Goal: Task Accomplishment & Management: Use online tool/utility

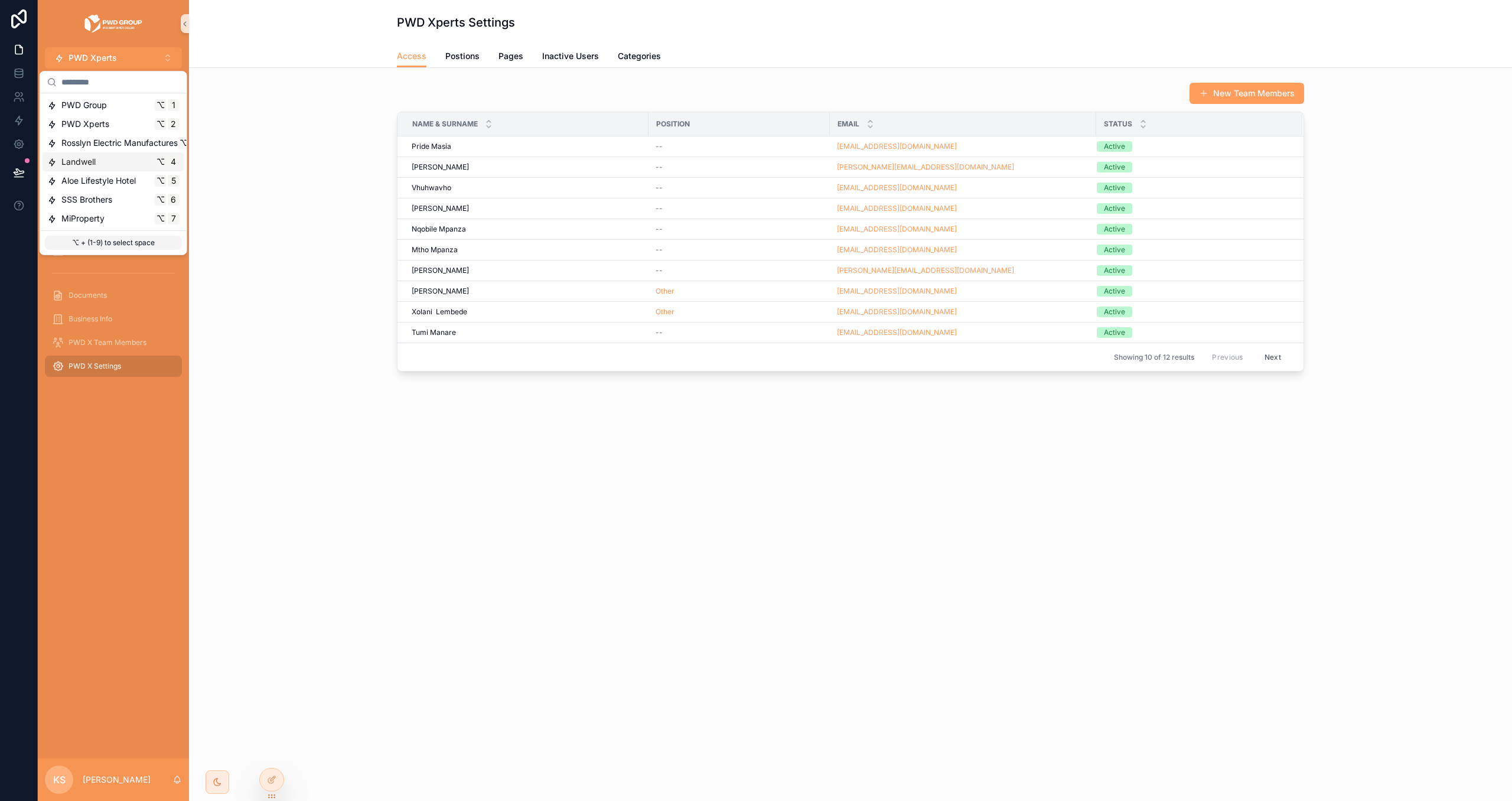
click at [118, 156] on div "Landwell ⌥ 4" at bounding box center [114, 161] width 133 height 12
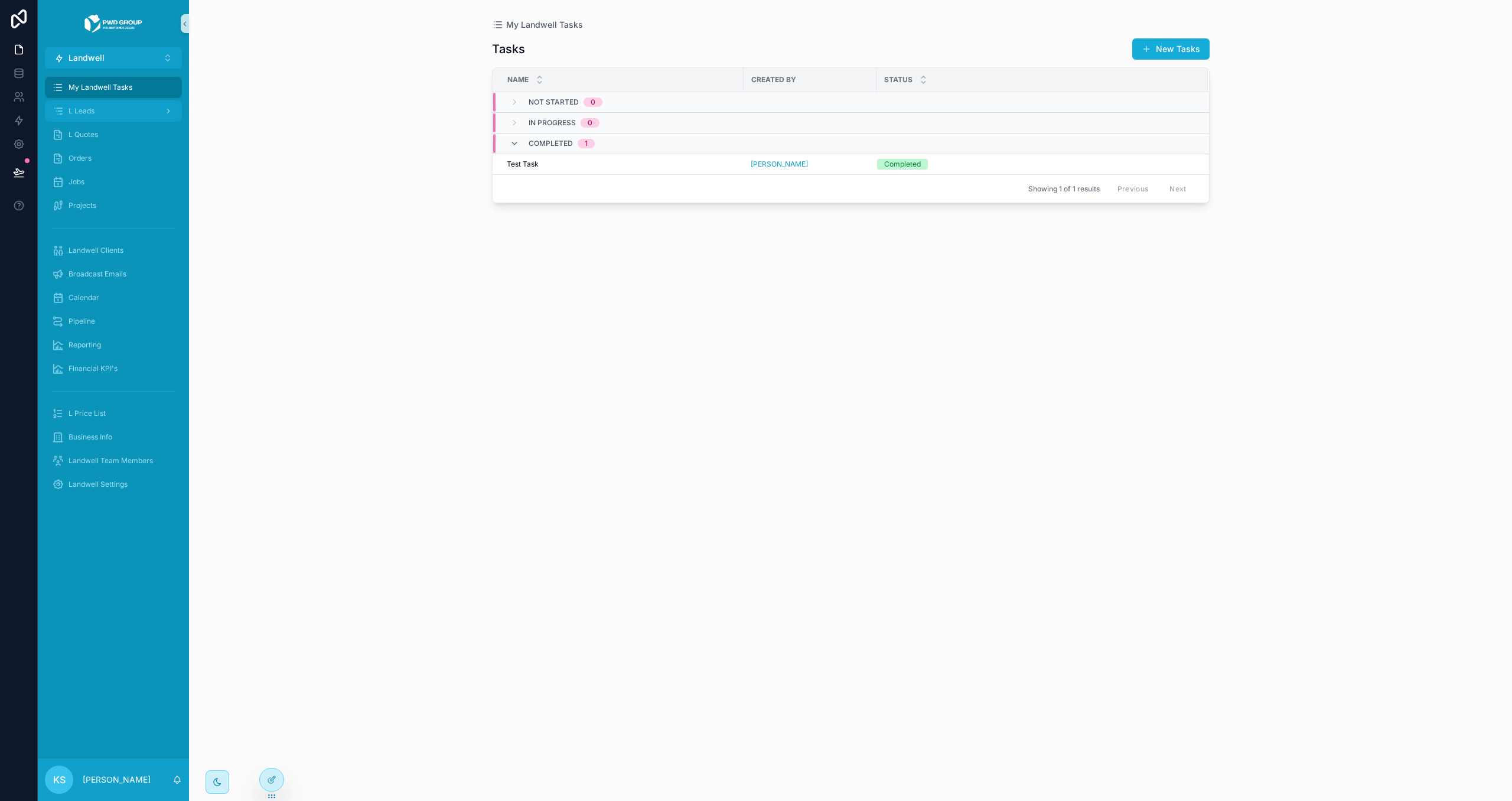
click at [114, 120] on div "L Leads" at bounding box center [113, 111] width 123 height 19
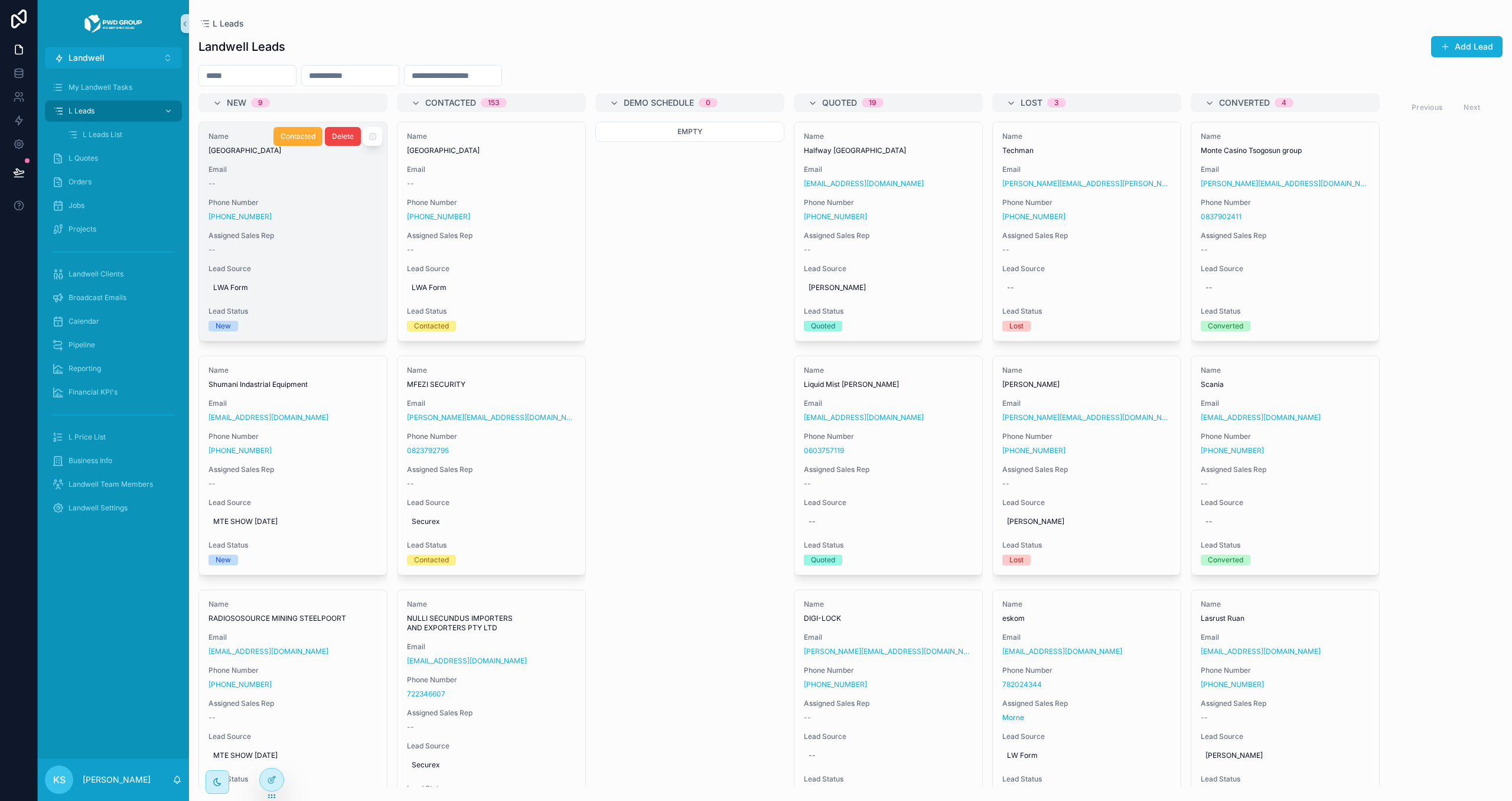
click at [271, 173] on span "Email" at bounding box center [293, 169] width 169 height 10
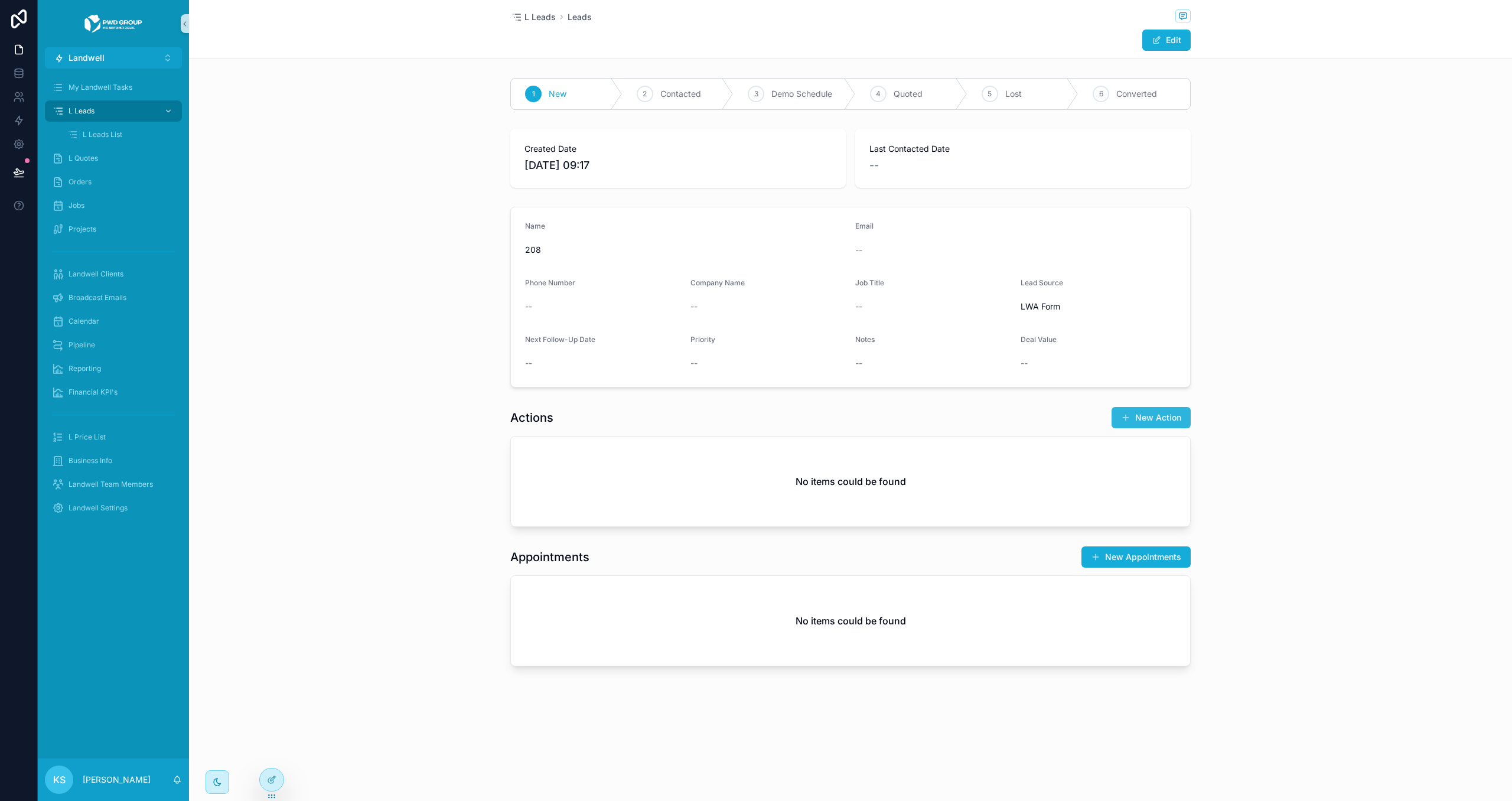
click at [1146, 422] on button "New Action" at bounding box center [1151, 417] width 79 height 21
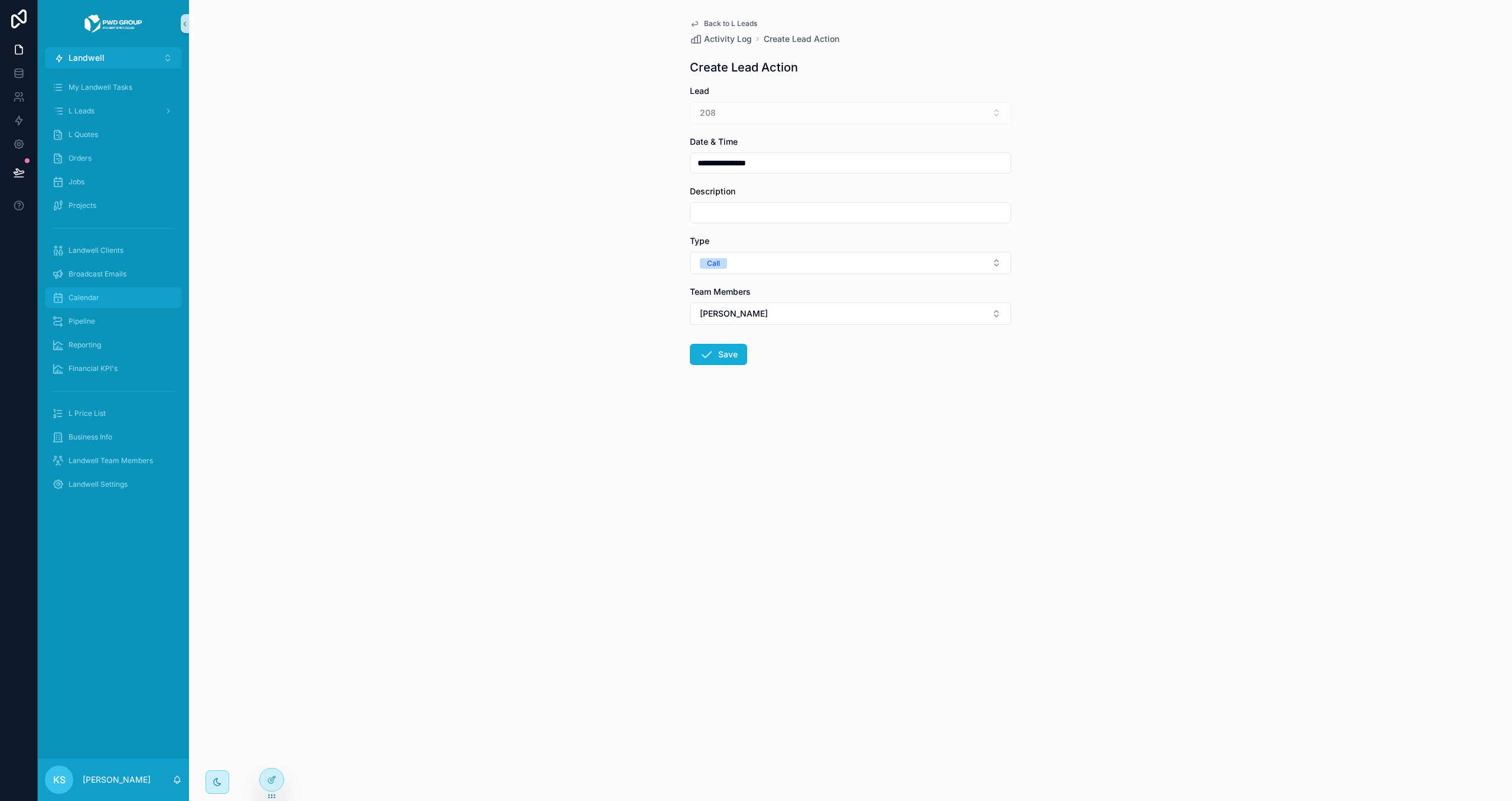
click at [92, 303] on div "Calendar" at bounding box center [113, 298] width 123 height 19
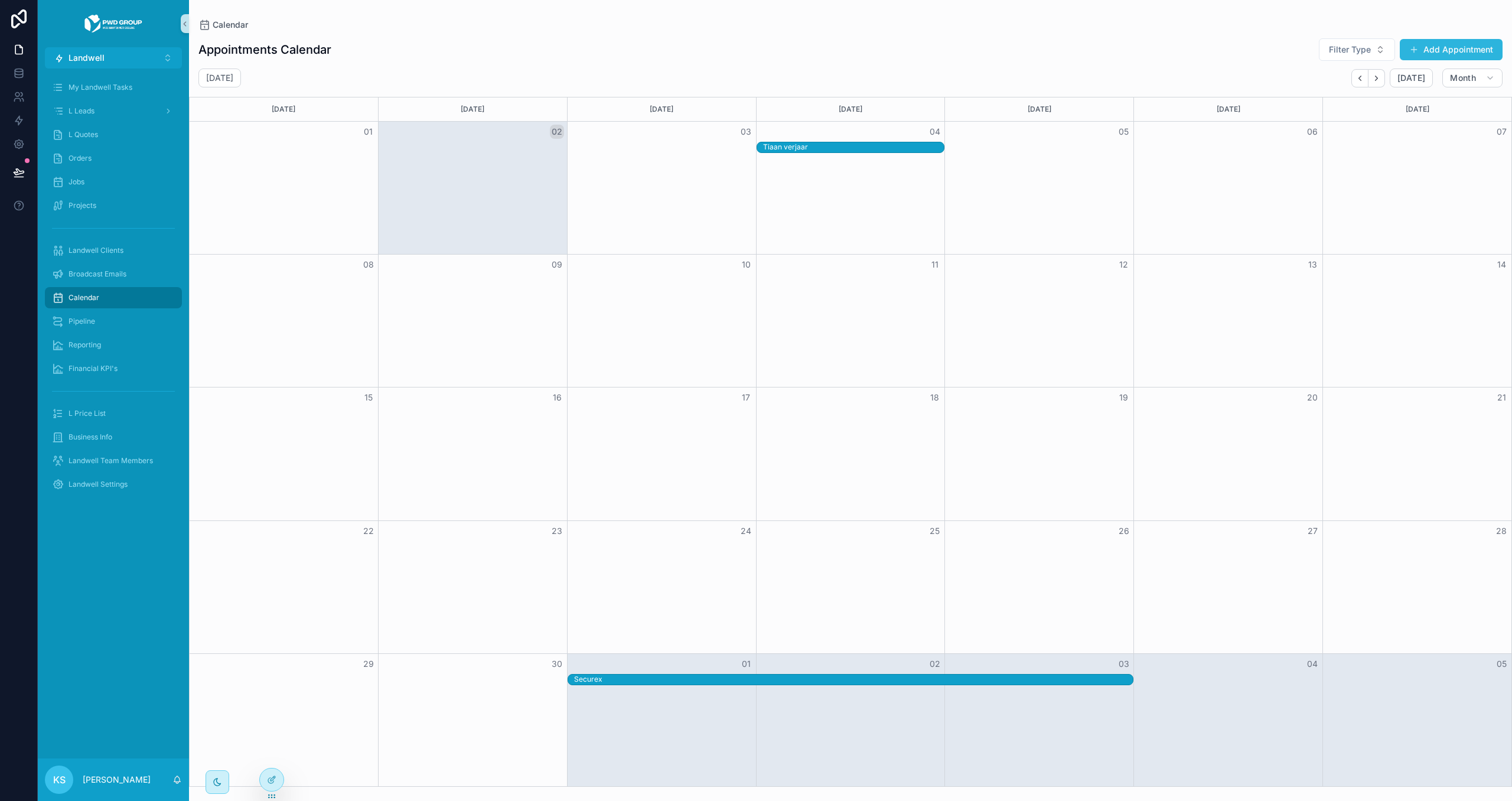
click at [1453, 48] on button "Add Appointment" at bounding box center [1451, 49] width 103 height 21
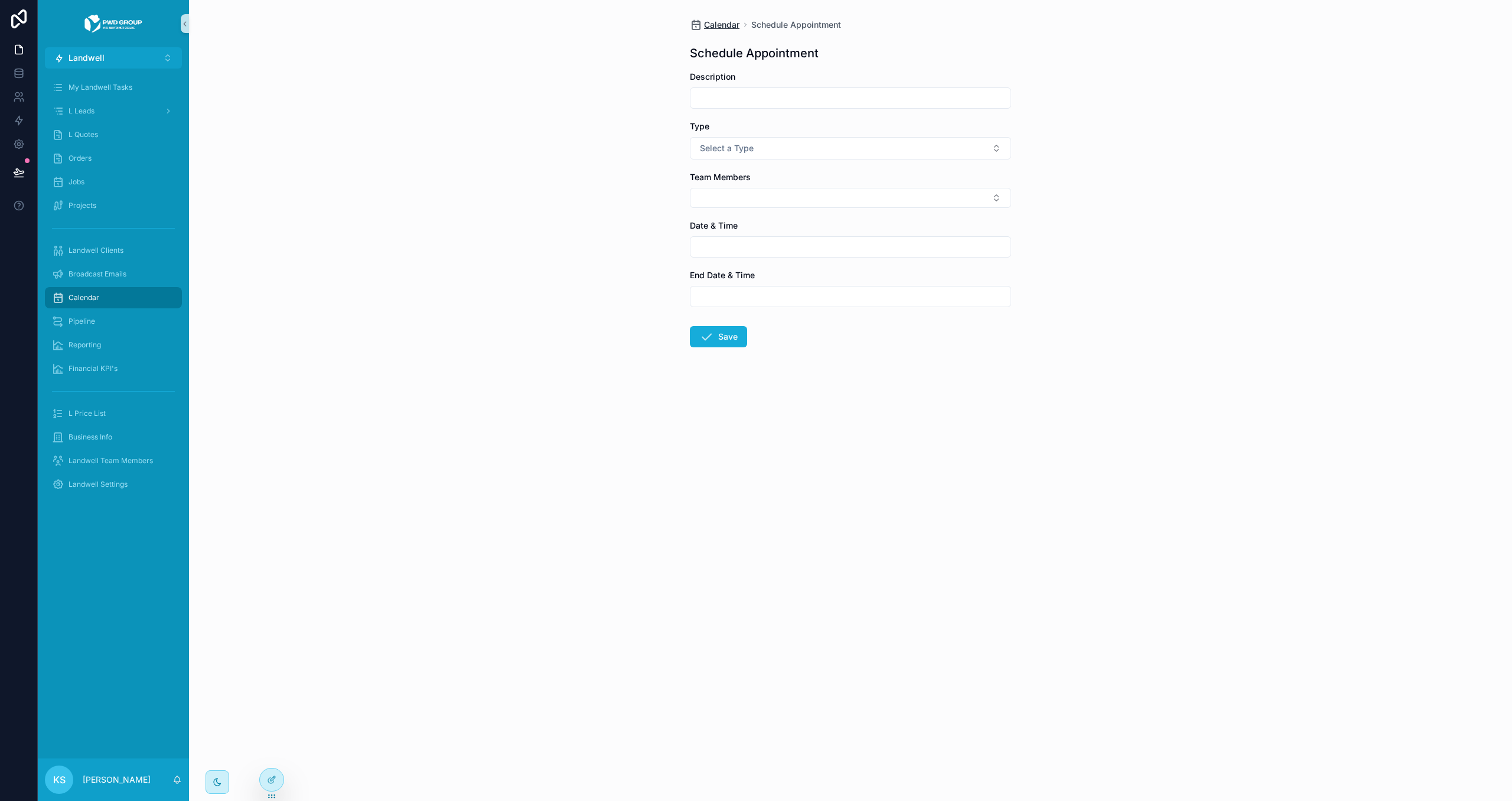
click at [709, 22] on span "Calendar" at bounding box center [722, 24] width 35 height 12
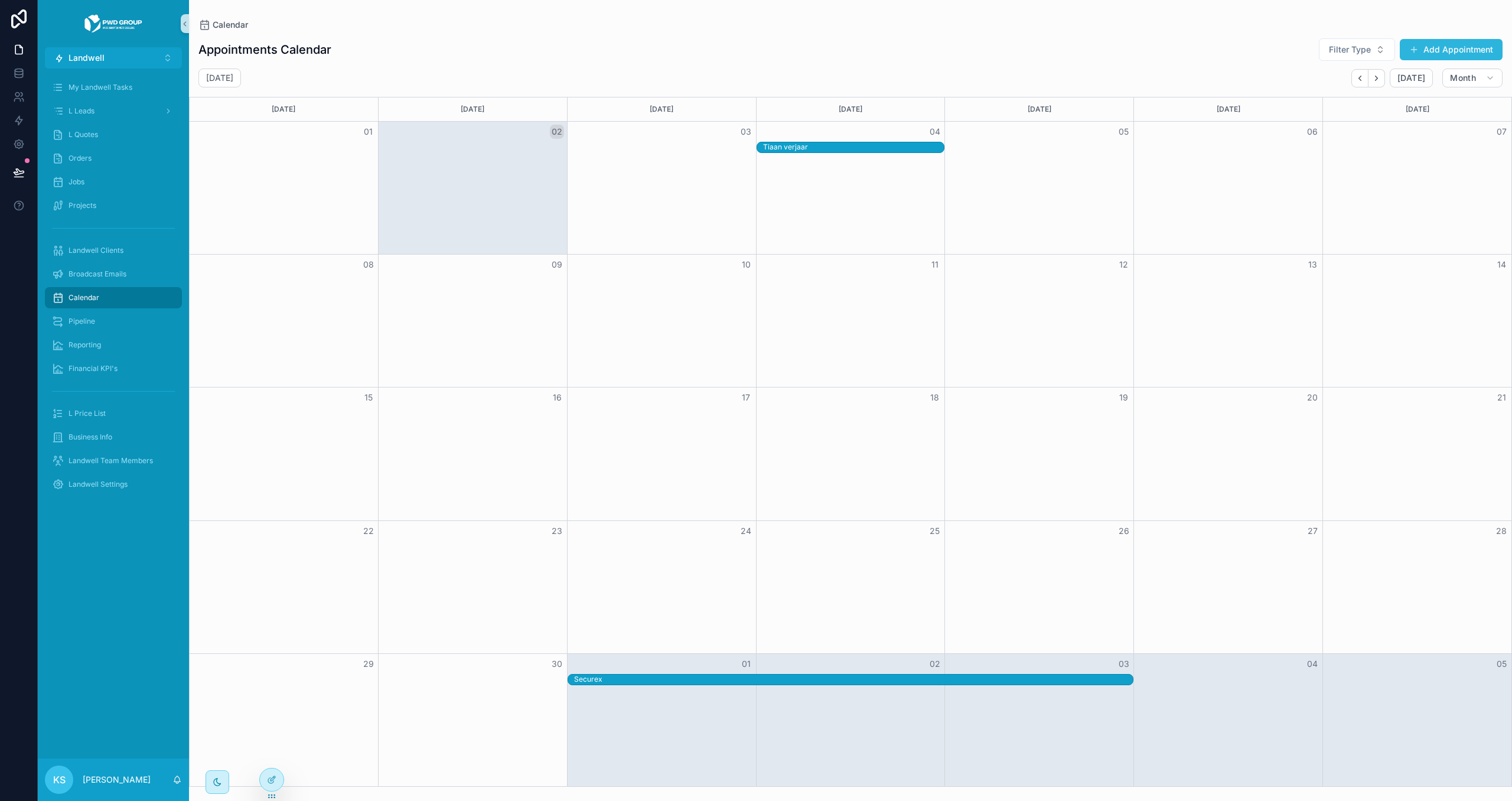
click at [1444, 50] on button "Add Appointment" at bounding box center [1451, 49] width 103 height 21
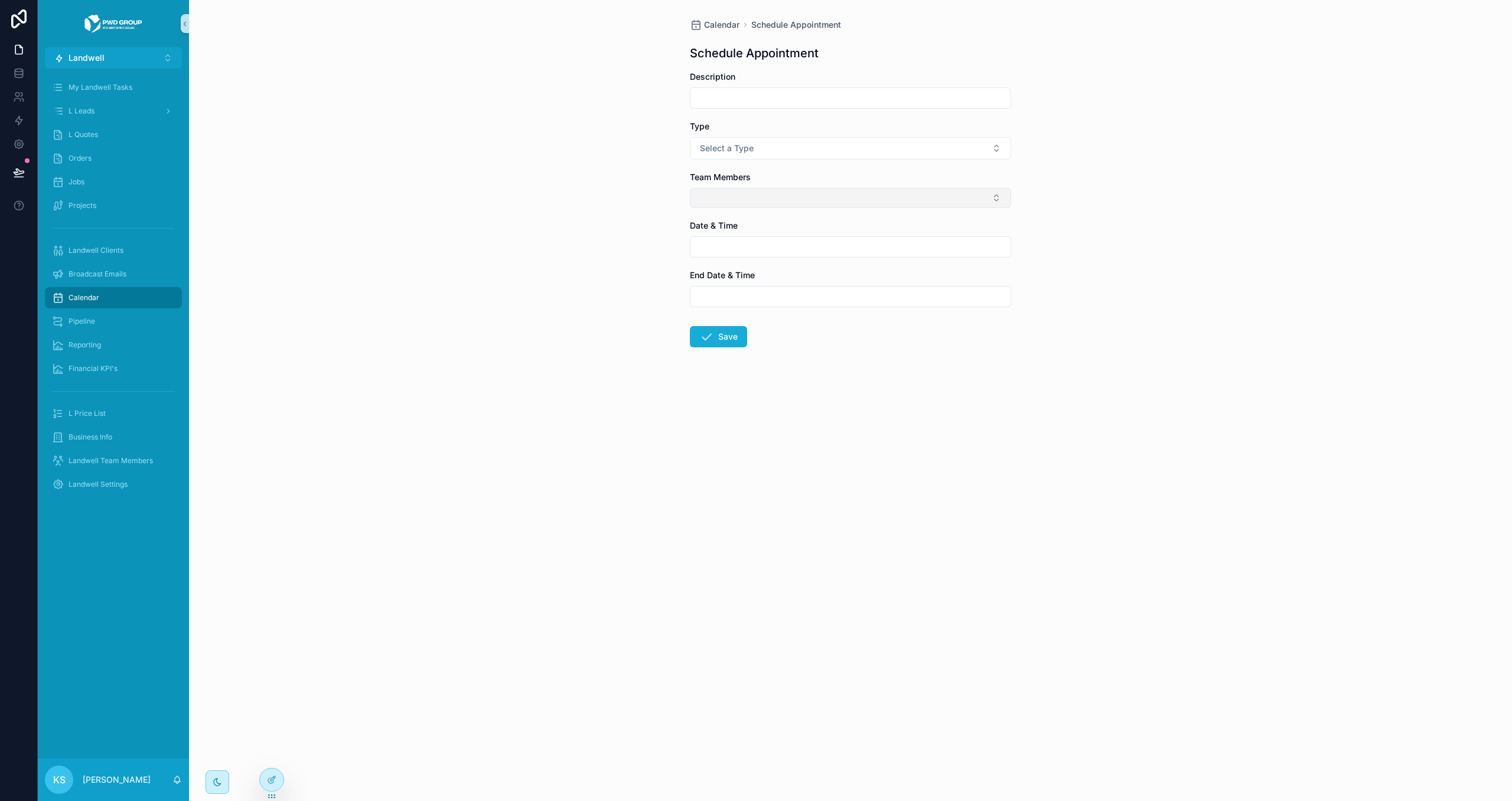
click at [865, 199] on button "Select Button" at bounding box center [850, 198] width 322 height 20
click at [535, 316] on div "Calendar Schedule Appointment Schedule Appointment Description Type Select a Ty…" at bounding box center [850, 400] width 1323 height 801
click at [124, 301] on div "Calendar" at bounding box center [113, 298] width 123 height 19
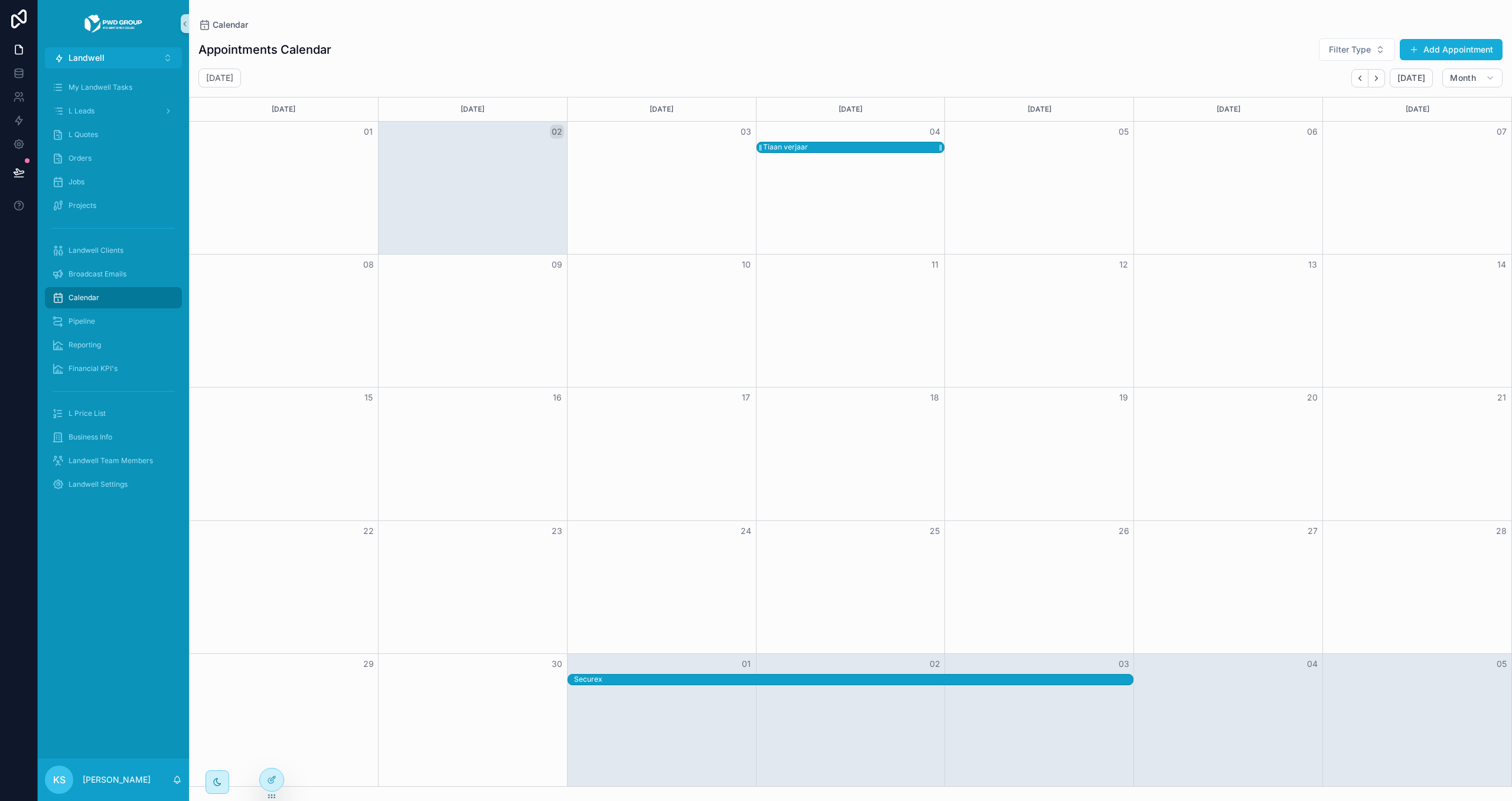
click at [881, 146] on div "Tiaan verjaar" at bounding box center [854, 147] width 181 height 10
click at [841, 52] on div "Appointments Calendar Filter Type Add Appointment" at bounding box center [850, 50] width 1305 height 24
click at [652, 685] on div "Securex" at bounding box center [850, 679] width 566 height 12
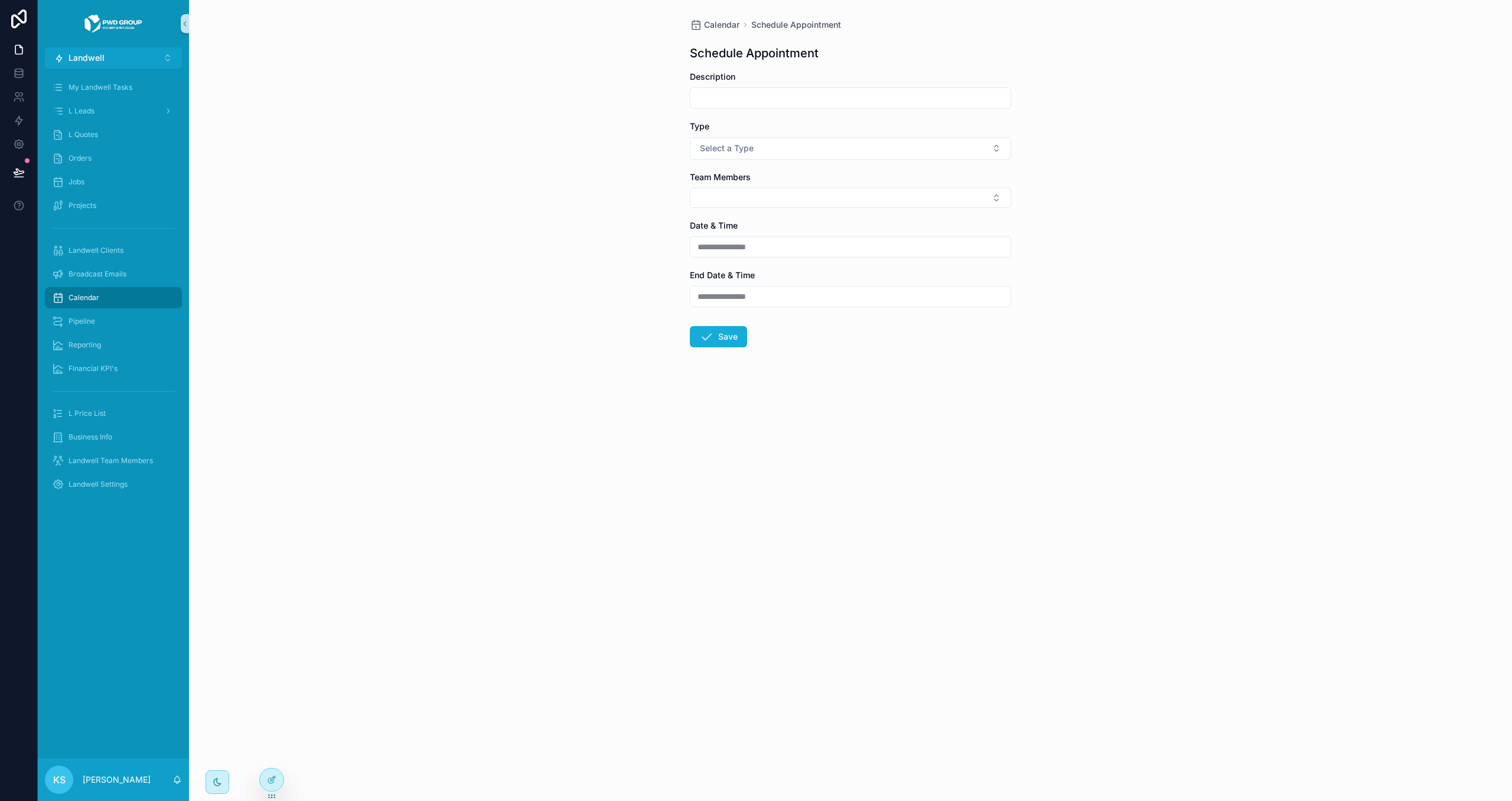
click at [655, 681] on div "**********" at bounding box center [850, 400] width 1323 height 801
click at [719, 32] on div "**********" at bounding box center [850, 211] width 341 height 423
click at [717, 28] on span "Calendar" at bounding box center [722, 24] width 35 height 12
